Goal: Task Accomplishment & Management: Use online tool/utility

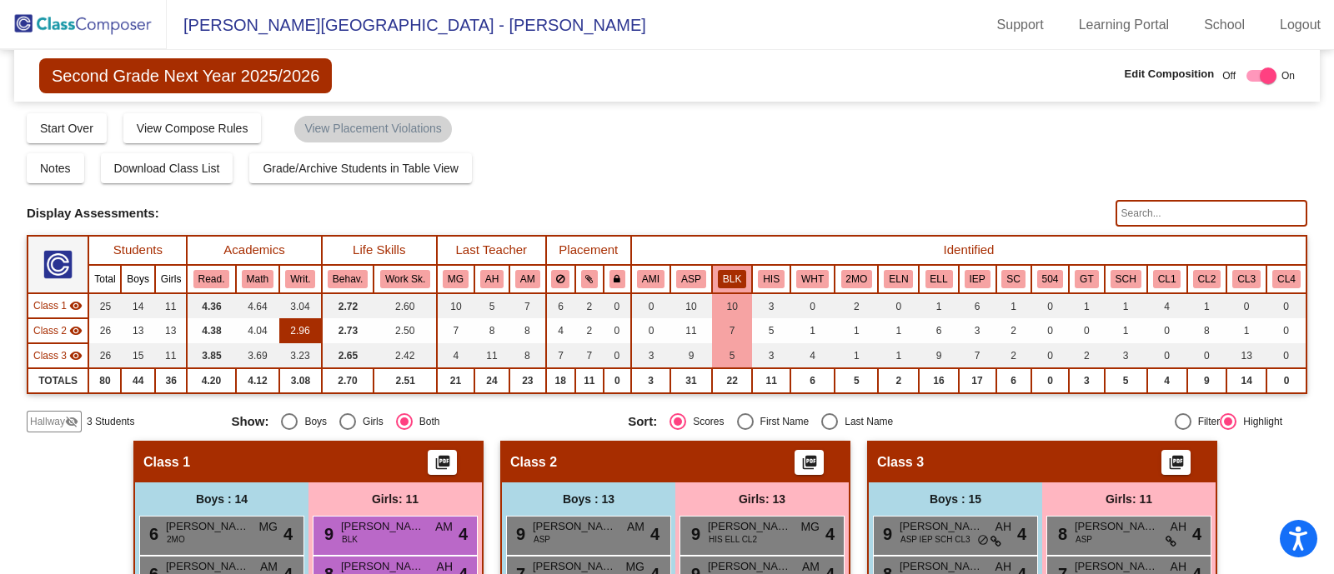
scroll to position [189, 0]
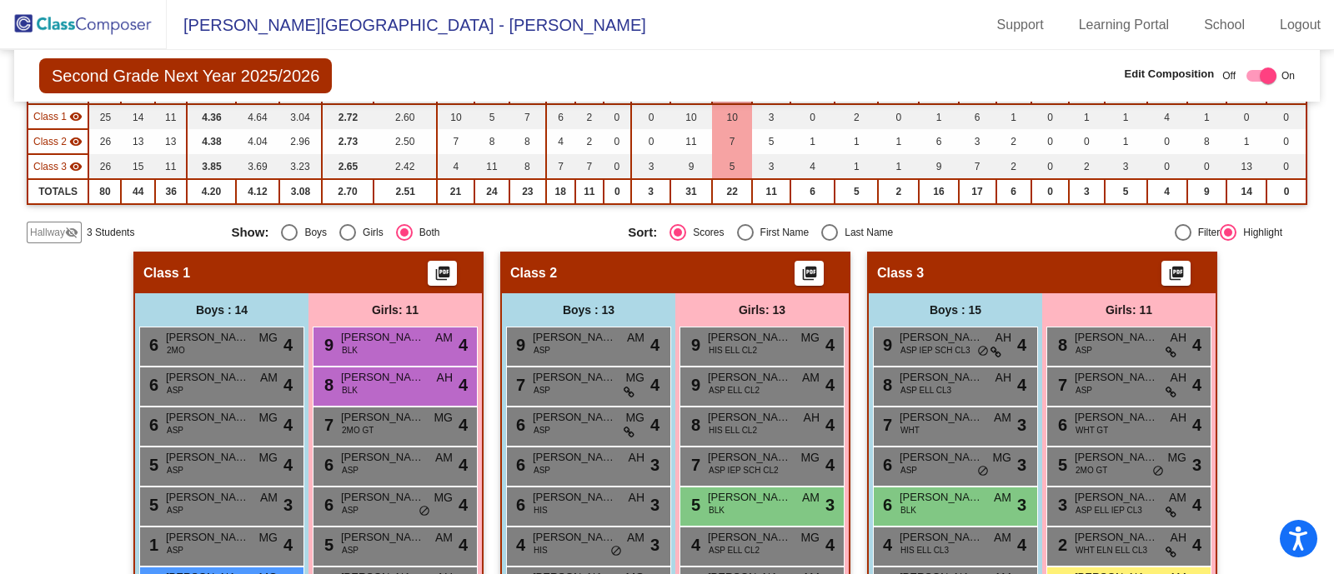
click at [80, 23] on img at bounding box center [83, 24] width 167 height 49
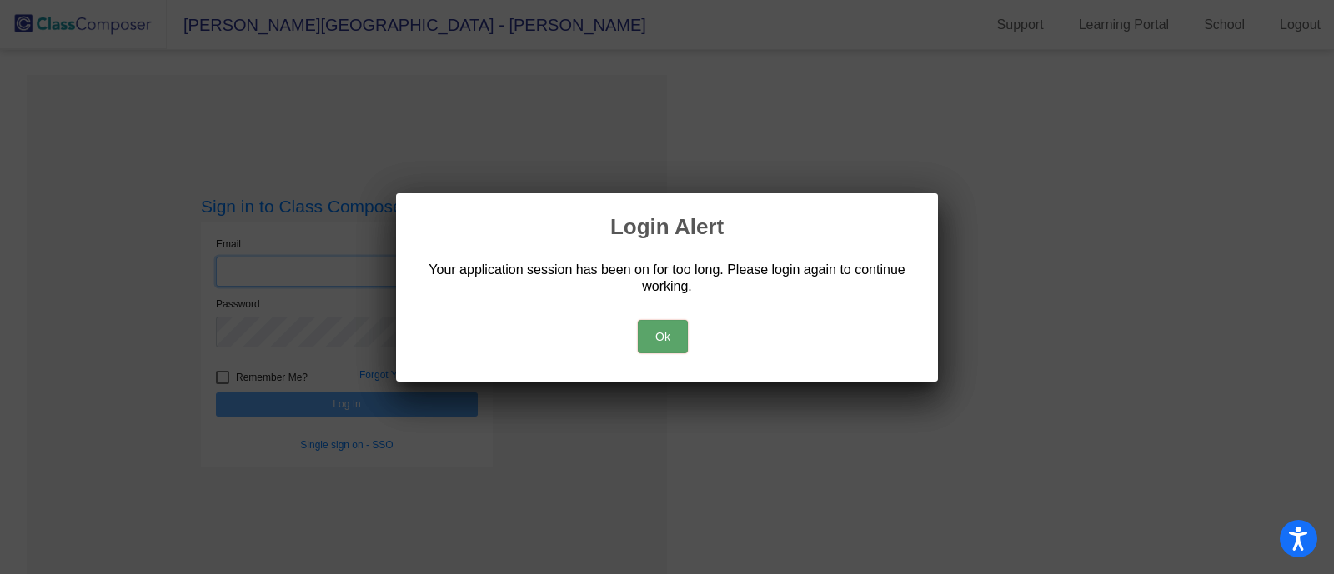
type input "[EMAIL_ADDRESS][DOMAIN_NAME]"
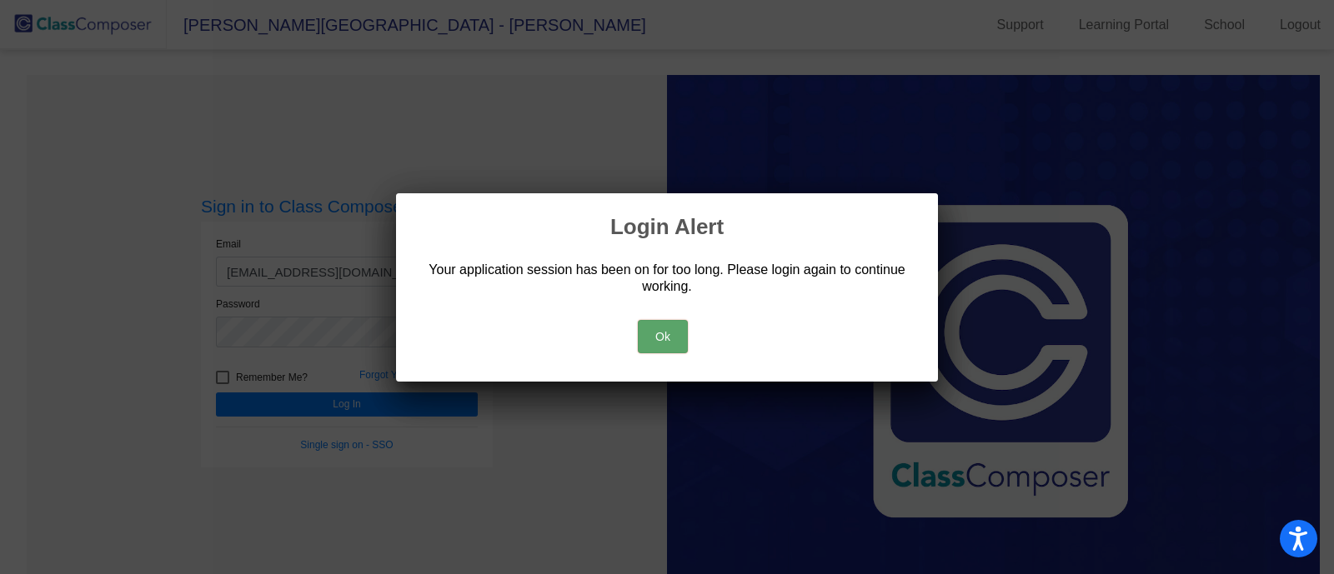
click at [675, 339] on button "Ok" at bounding box center [663, 336] width 50 height 33
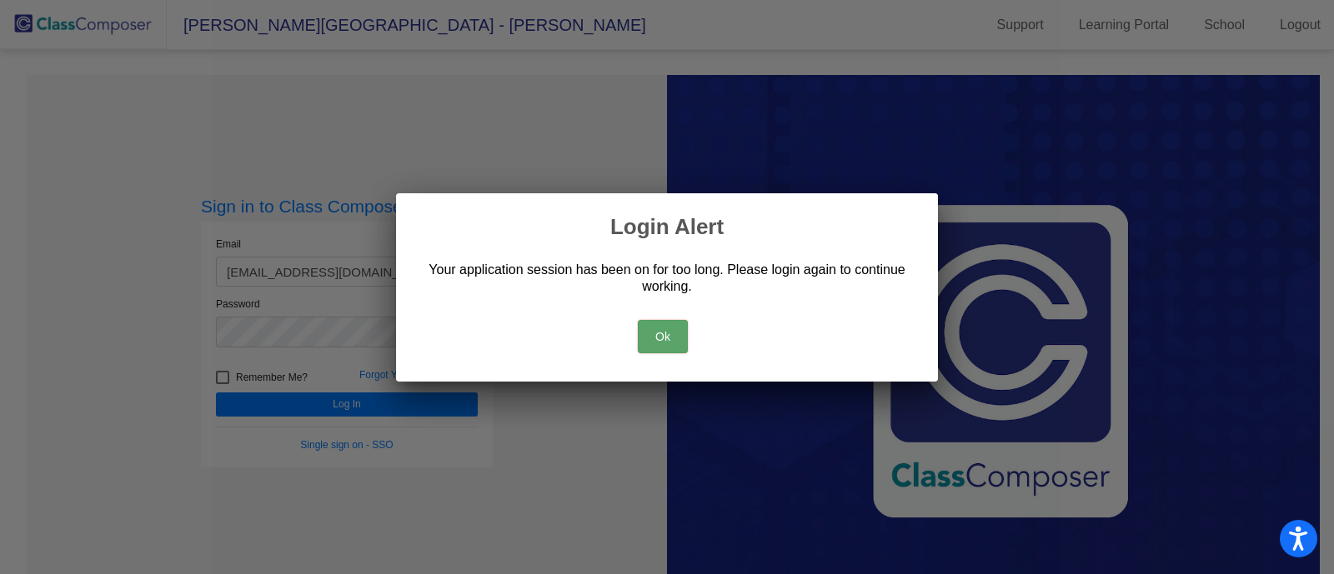
click at [675, 339] on button "Ok" at bounding box center [663, 336] width 50 height 33
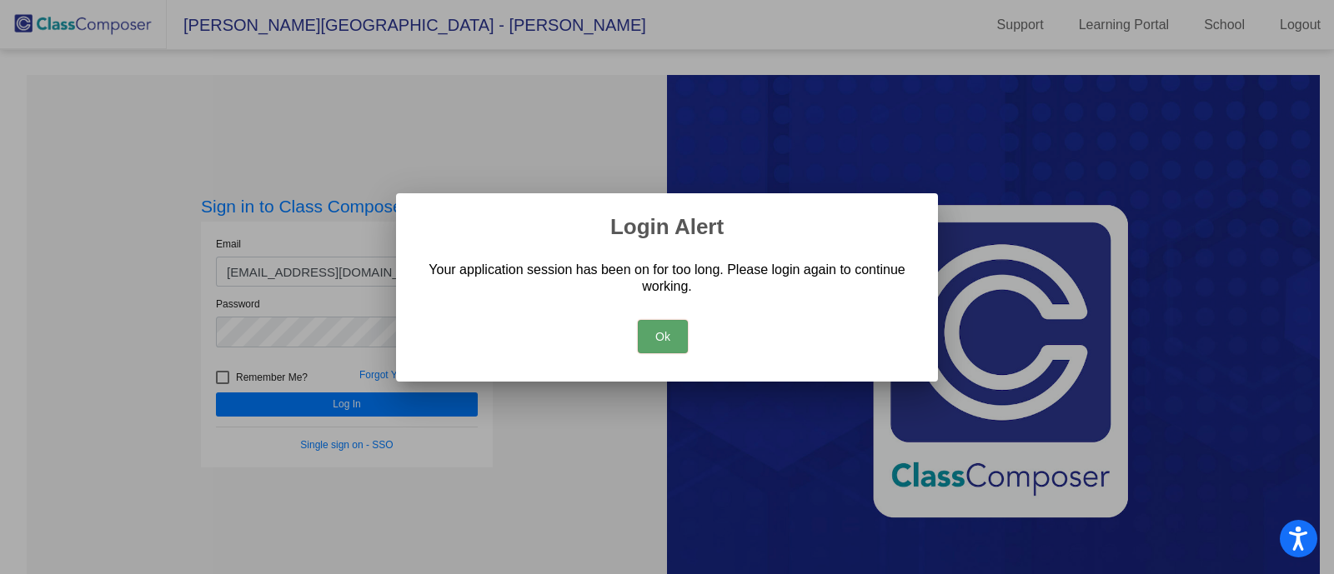
click at [675, 339] on button "Ok" at bounding box center [663, 336] width 50 height 33
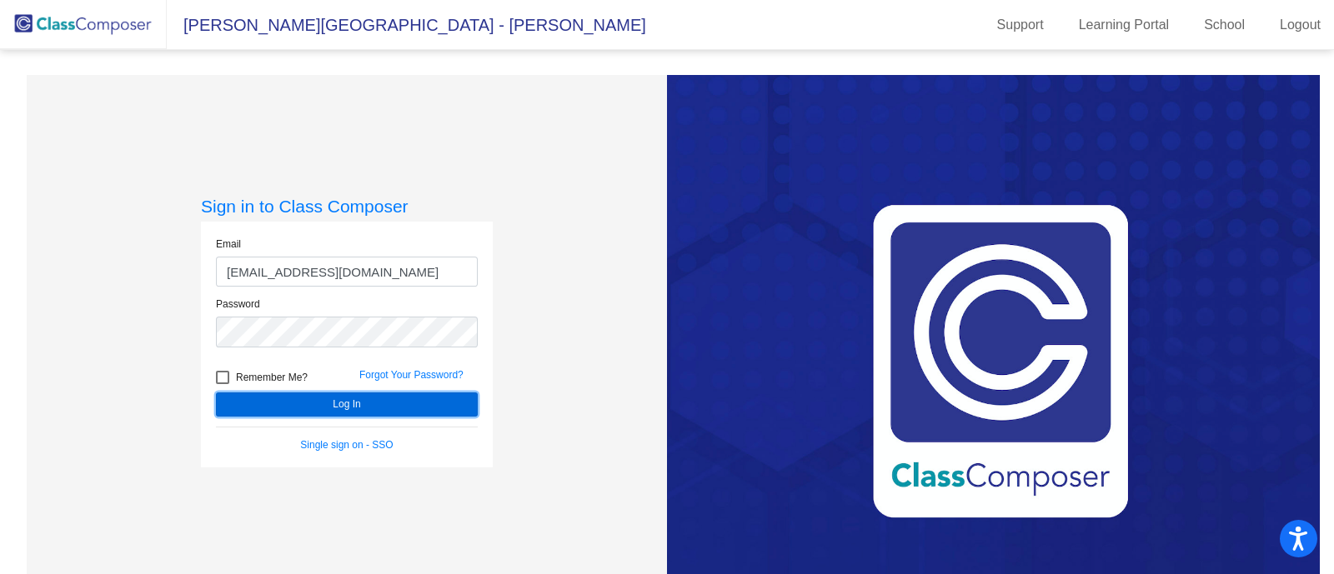
click at [350, 401] on button "Log In" at bounding box center [347, 405] width 262 height 24
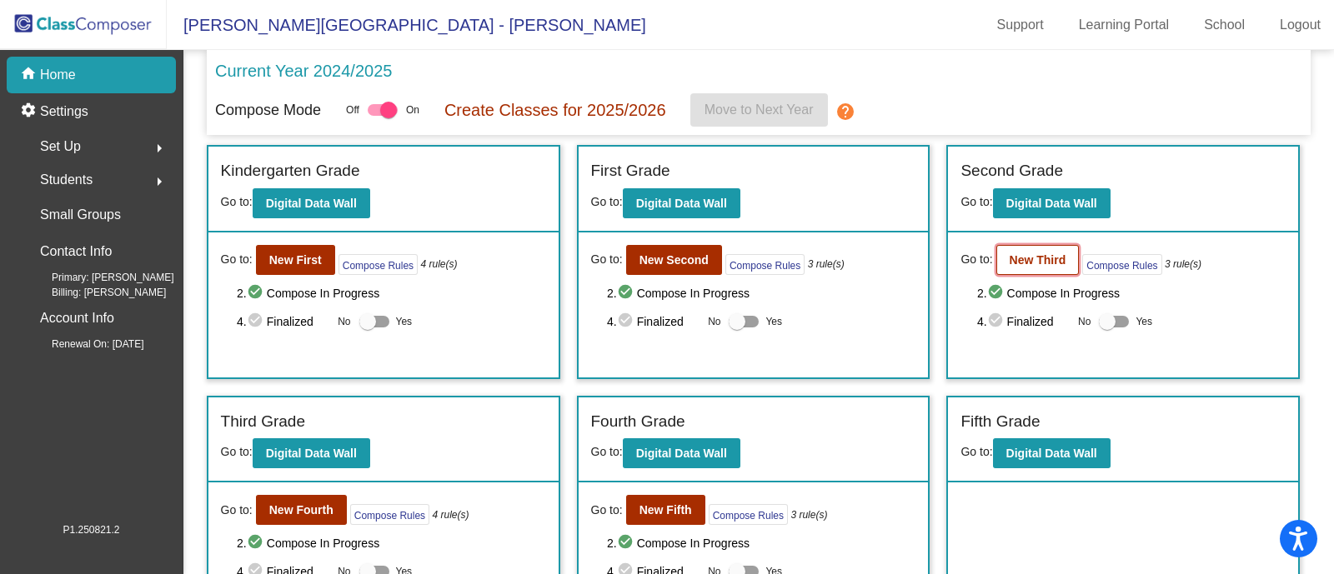
click at [1019, 264] on b "New Third" at bounding box center [1037, 259] width 57 height 13
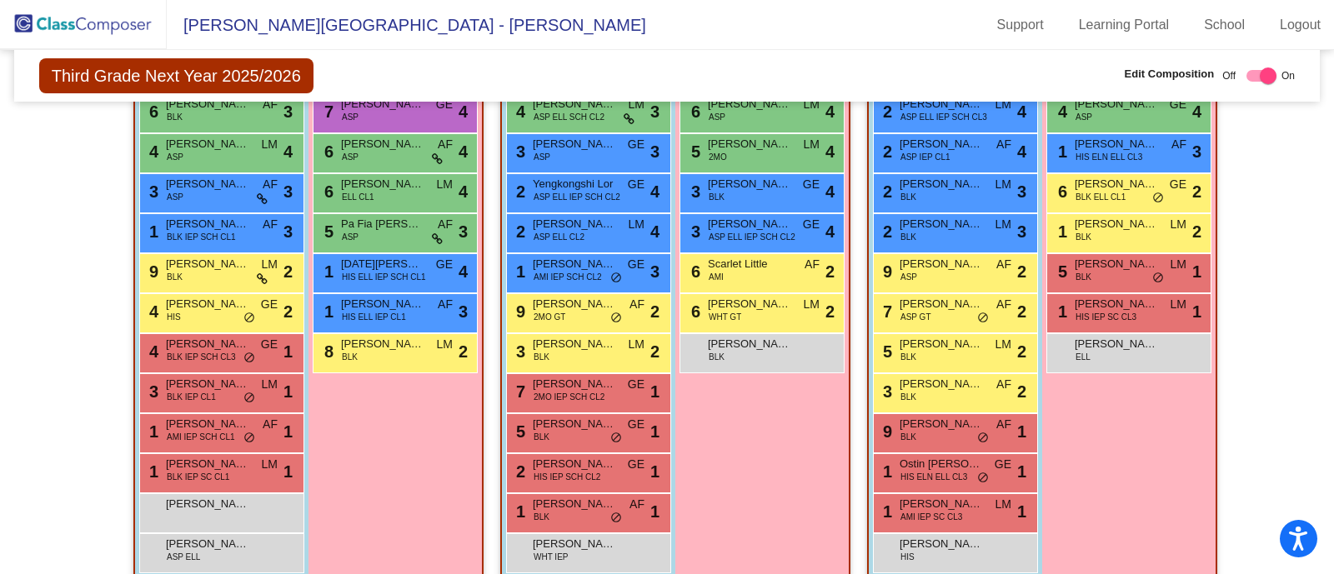
scroll to position [539, 0]
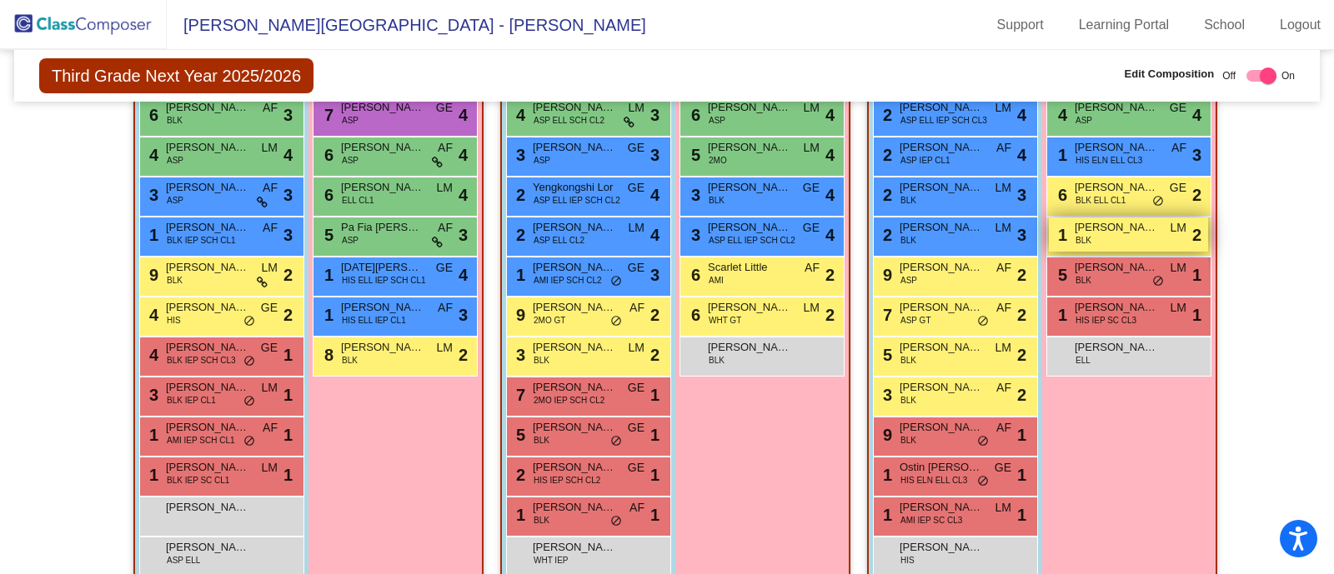
click at [1120, 236] on div "1 [PERSON_NAME] BLK LM lock do_not_disturb_alt 2" at bounding box center [1128, 235] width 159 height 34
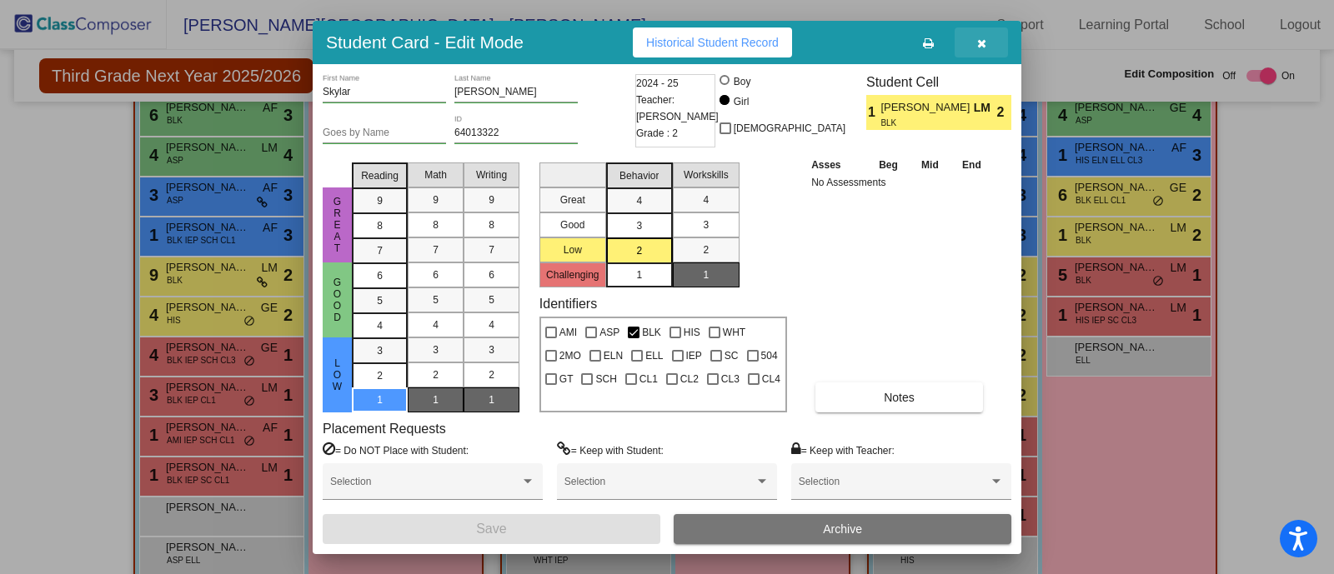
click at [979, 38] on icon "button" at bounding box center [981, 44] width 9 height 12
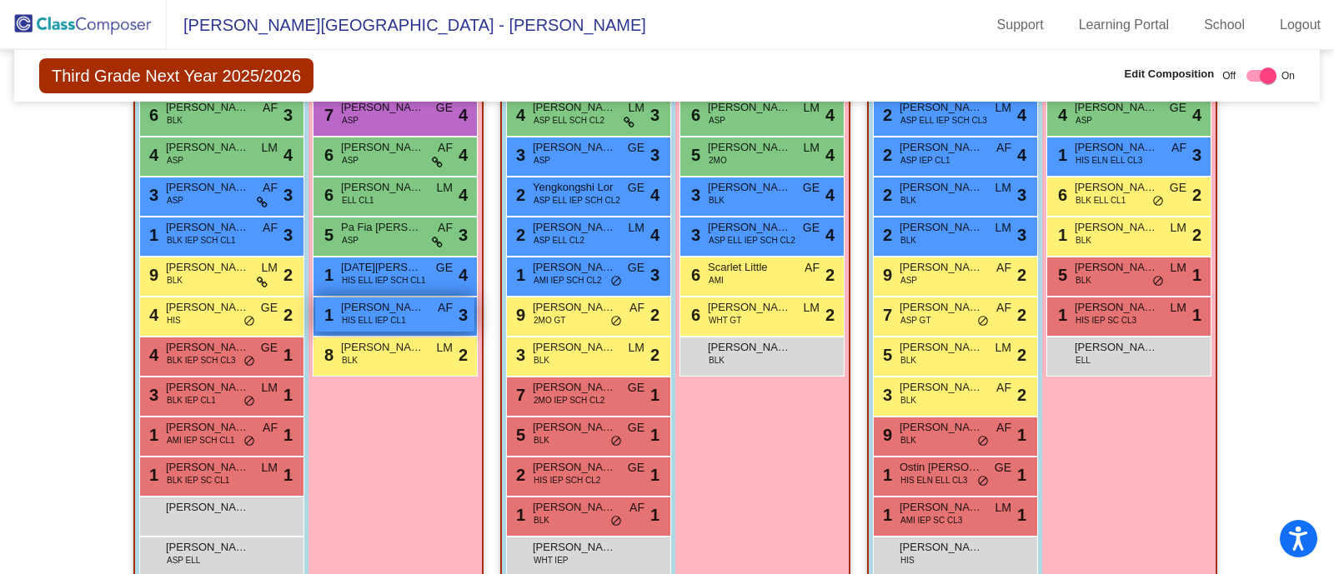
click at [400, 316] on span "HIS ELL IEP CL1" at bounding box center [374, 320] width 64 height 13
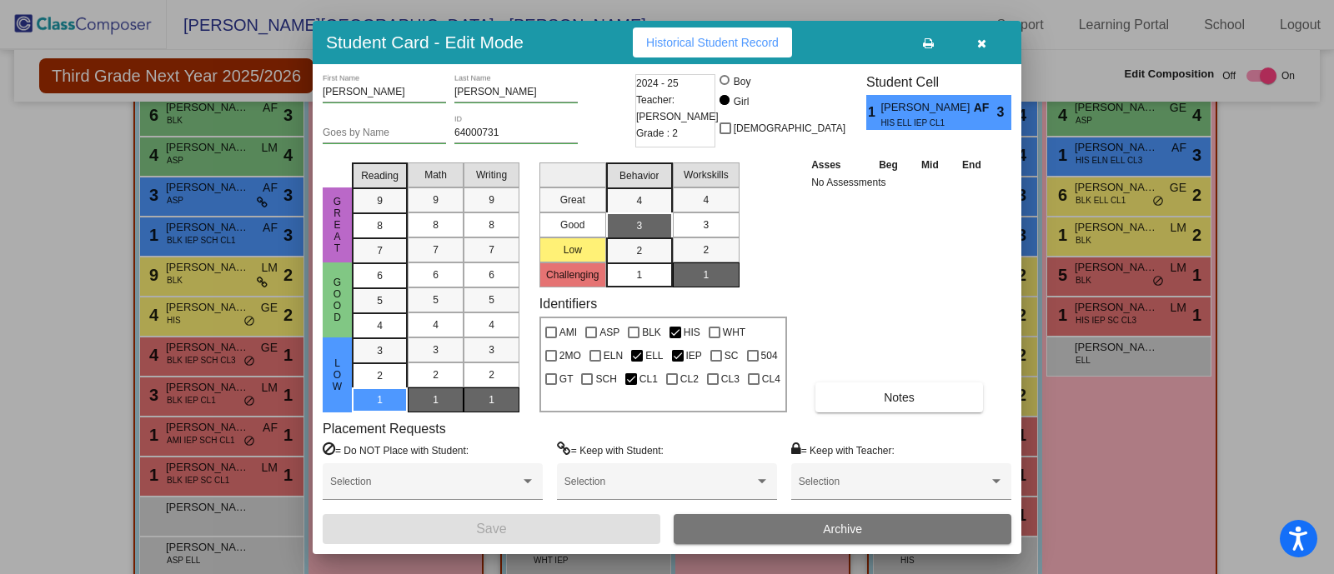
click at [980, 40] on icon "button" at bounding box center [981, 44] width 9 height 12
